Goal: Transaction & Acquisition: Purchase product/service

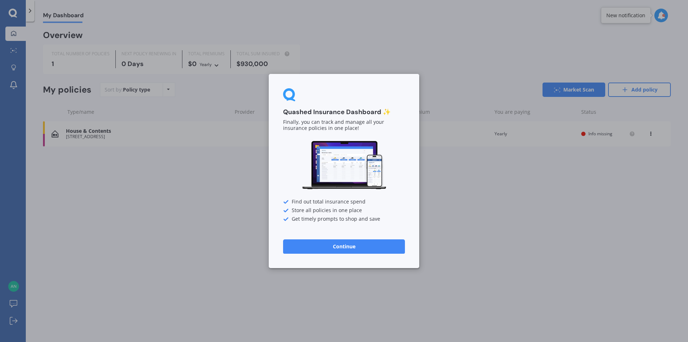
click at [361, 243] on button "Continue" at bounding box center [344, 246] width 122 height 14
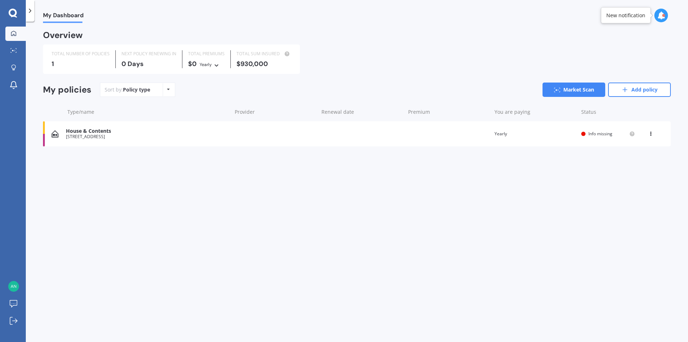
click at [648, 134] on div "View option View policy Delete" at bounding box center [652, 133] width 22 height 7
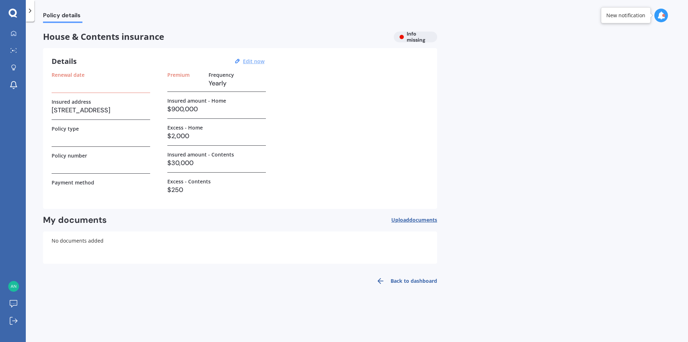
click at [257, 59] on u "Edit now" at bounding box center [254, 61] width 22 height 7
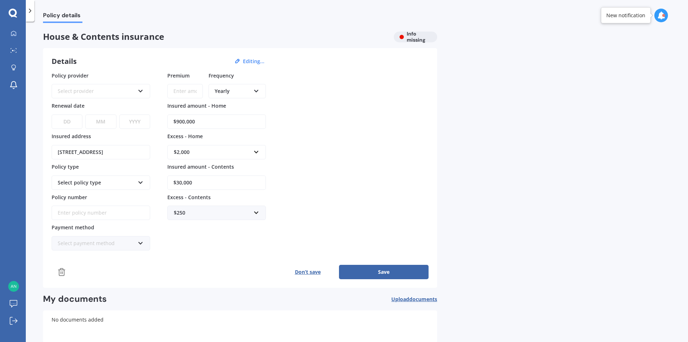
click at [144, 87] on div "Select provider AA AMI AMP ANZ ASB Ando BNZ Co-Operative Bank FMG Initio Kiwiba…" at bounding box center [101, 91] width 99 height 14
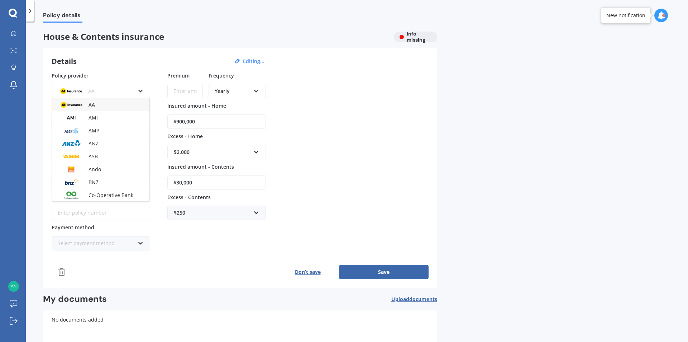
click at [144, 87] on div "AA AA AMI AMP ANZ ASB Ando BNZ Co-Operative Bank FMG Initio Kiwibank Lantern MA…" at bounding box center [101, 91] width 99 height 14
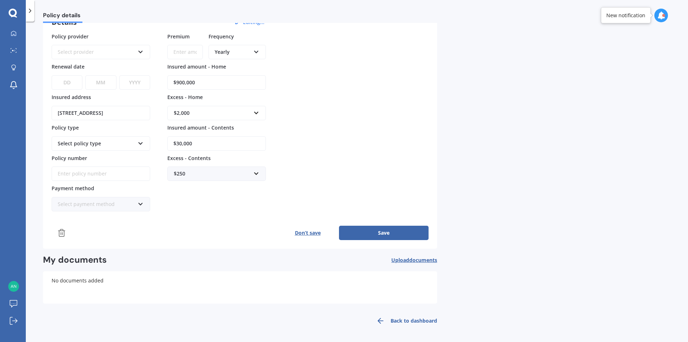
scroll to position [39, 0]
click at [55, 235] on div "Don’t save Save" at bounding box center [240, 232] width 377 height 14
click at [60, 232] on icon at bounding box center [61, 232] width 9 height 9
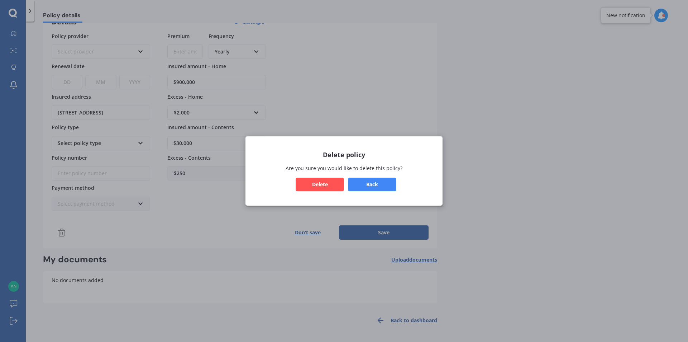
click at [321, 182] on button "Delete" at bounding box center [320, 184] width 48 height 14
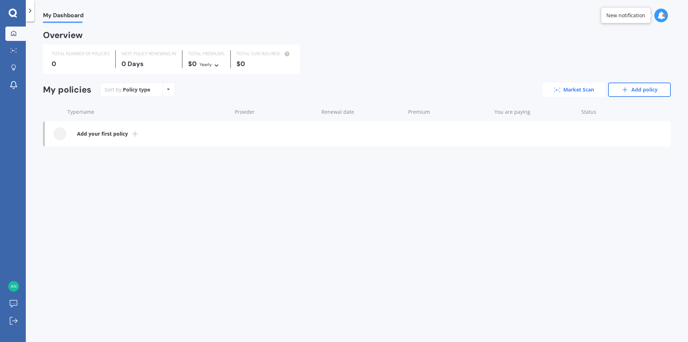
click at [576, 89] on link "Market Scan" at bounding box center [574, 89] width 63 height 14
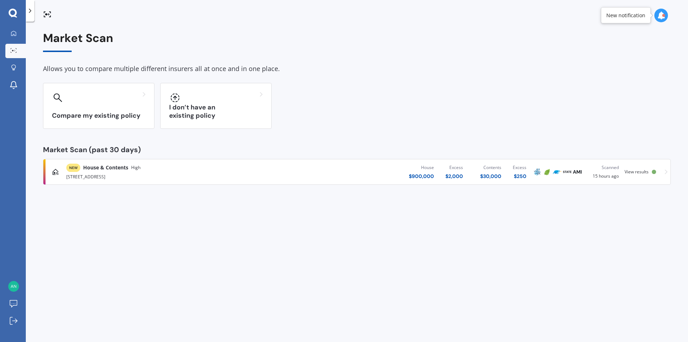
click at [646, 169] on span "View results" at bounding box center [637, 172] width 24 height 6
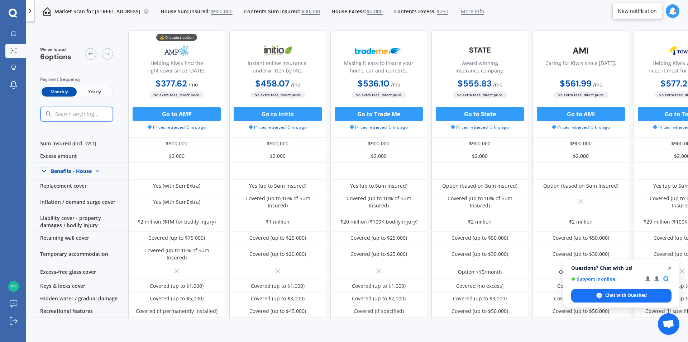
click at [671, 267] on span "Close chat" at bounding box center [670, 268] width 9 height 9
